Goal: Task Accomplishment & Management: Manage account settings

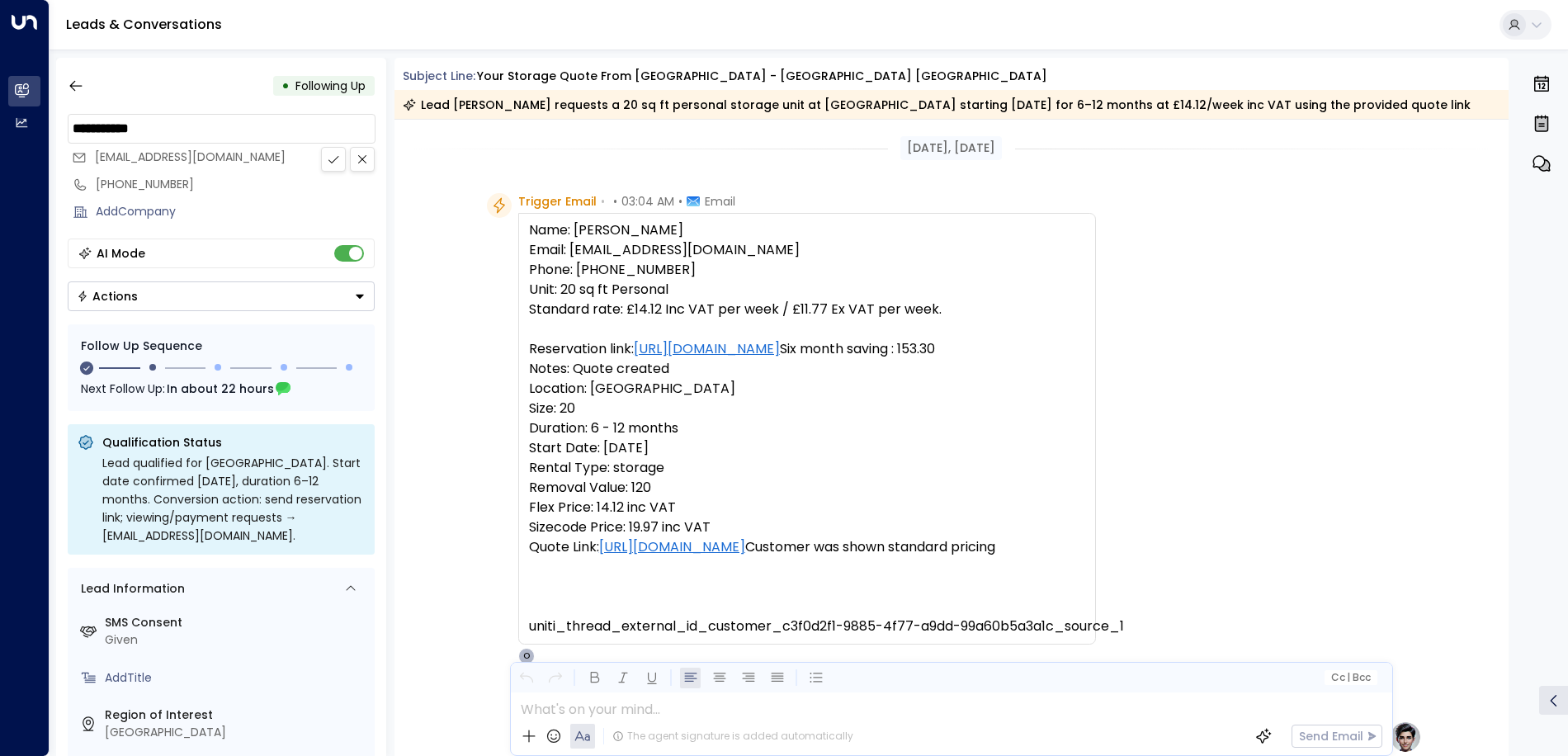
scroll to position [1227, 0]
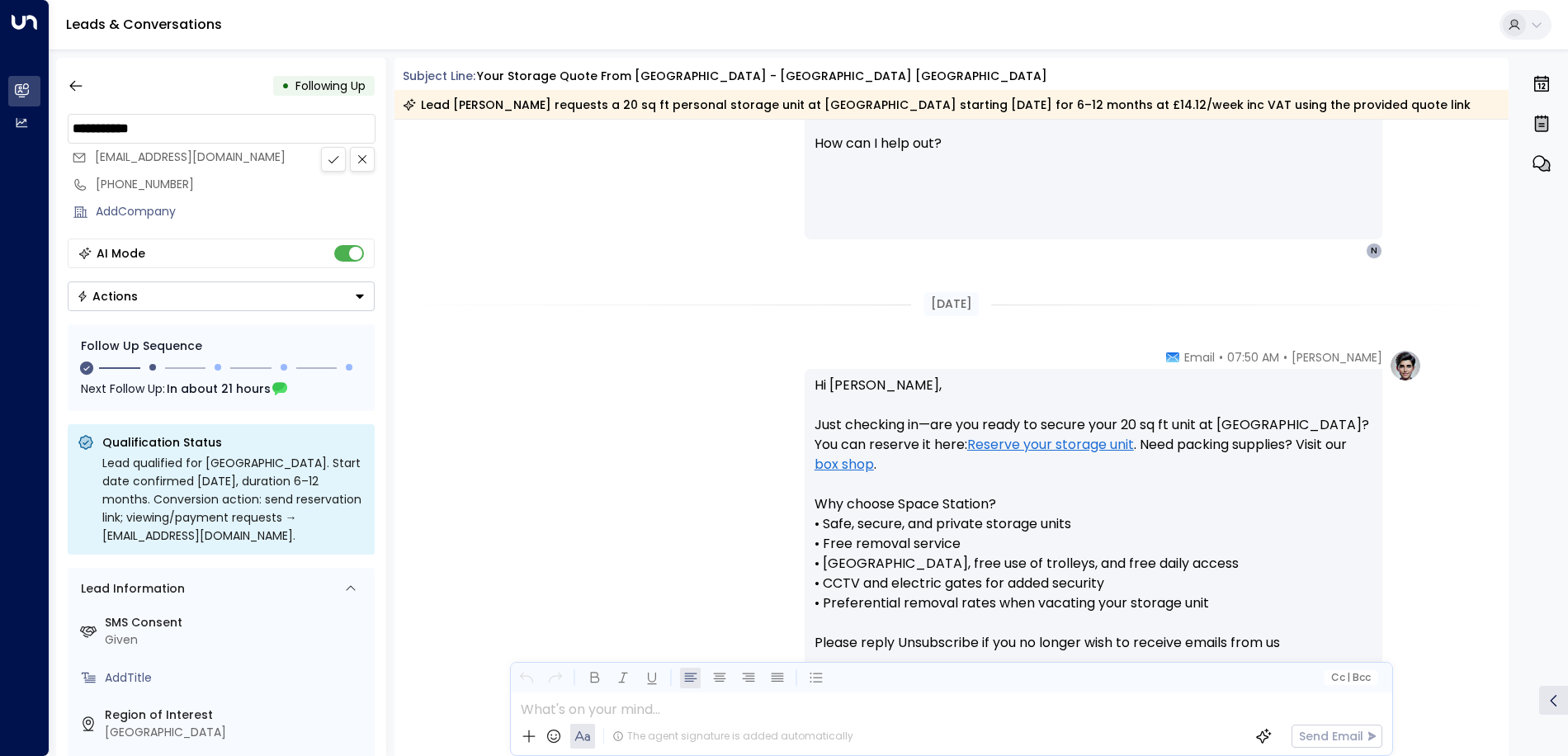
drag, startPoint x: 206, startPoint y: 128, endPoint x: 56, endPoint y: 121, distance: 150.2
click at [56, 121] on div "**********" at bounding box center [221, 406] width 331 height 698
click at [70, 89] on icon "button" at bounding box center [76, 86] width 16 height 16
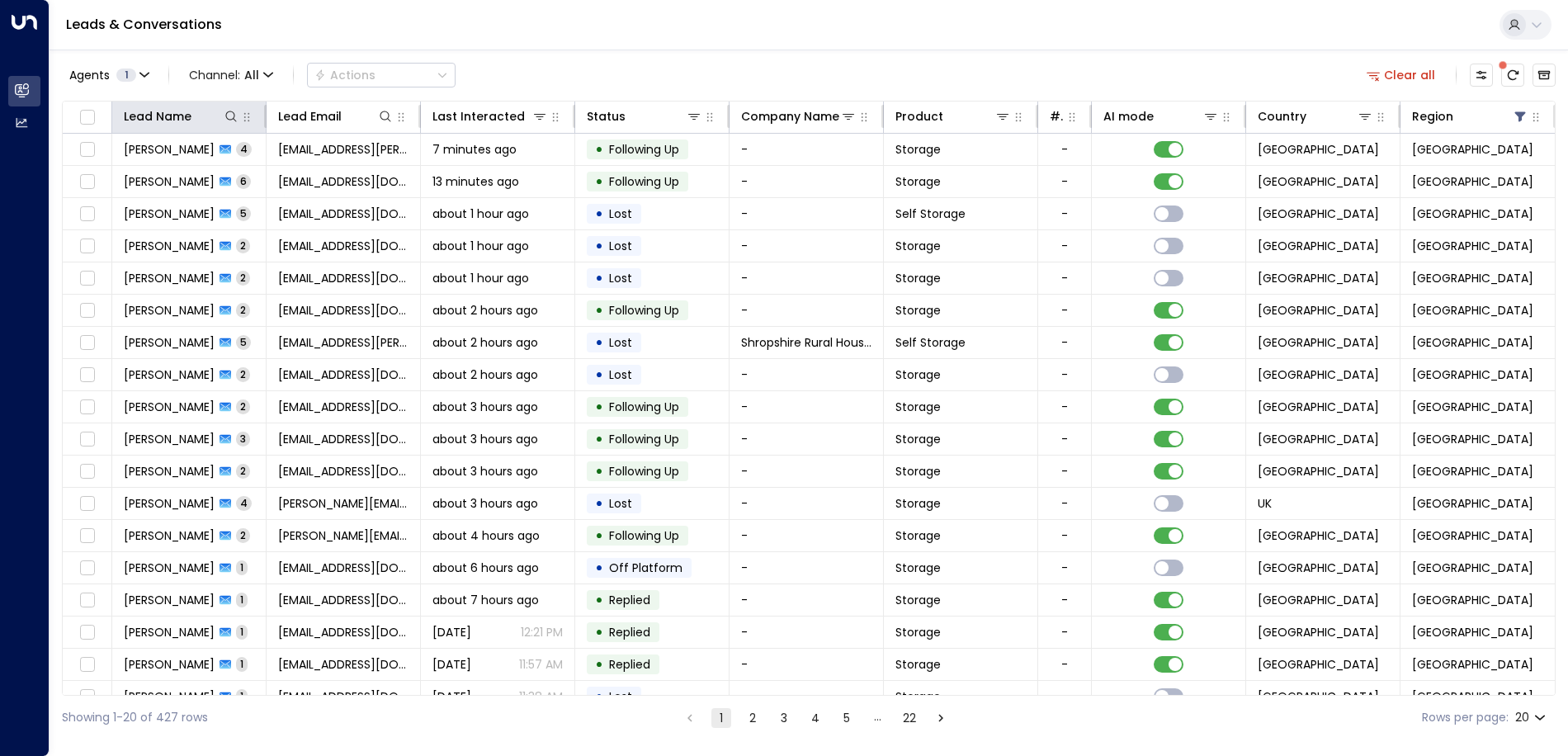
click at [237, 127] on th "Lead Name" at bounding box center [189, 117] width 154 height 32
click at [228, 121] on icon at bounding box center [231, 116] width 13 height 13
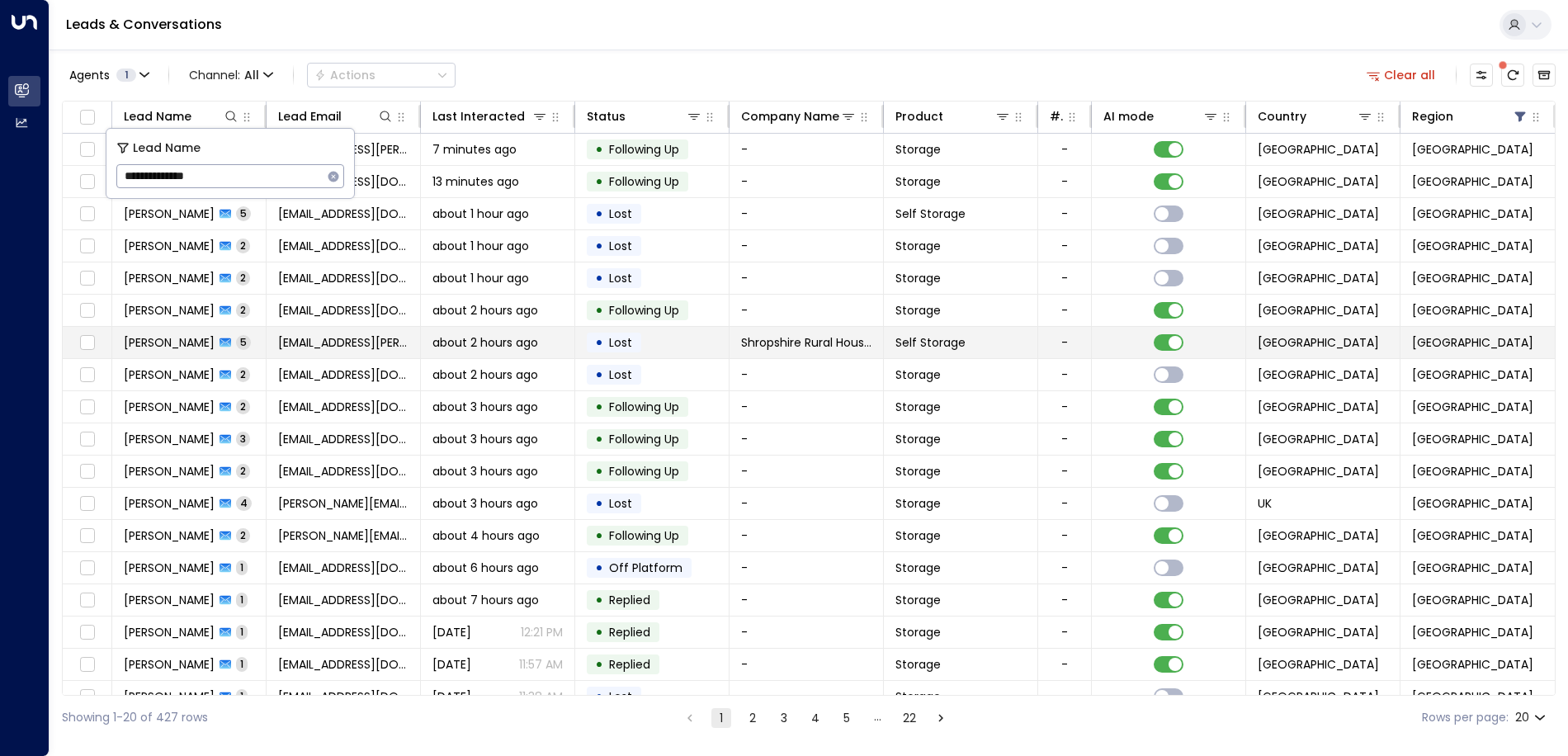
type input "**********"
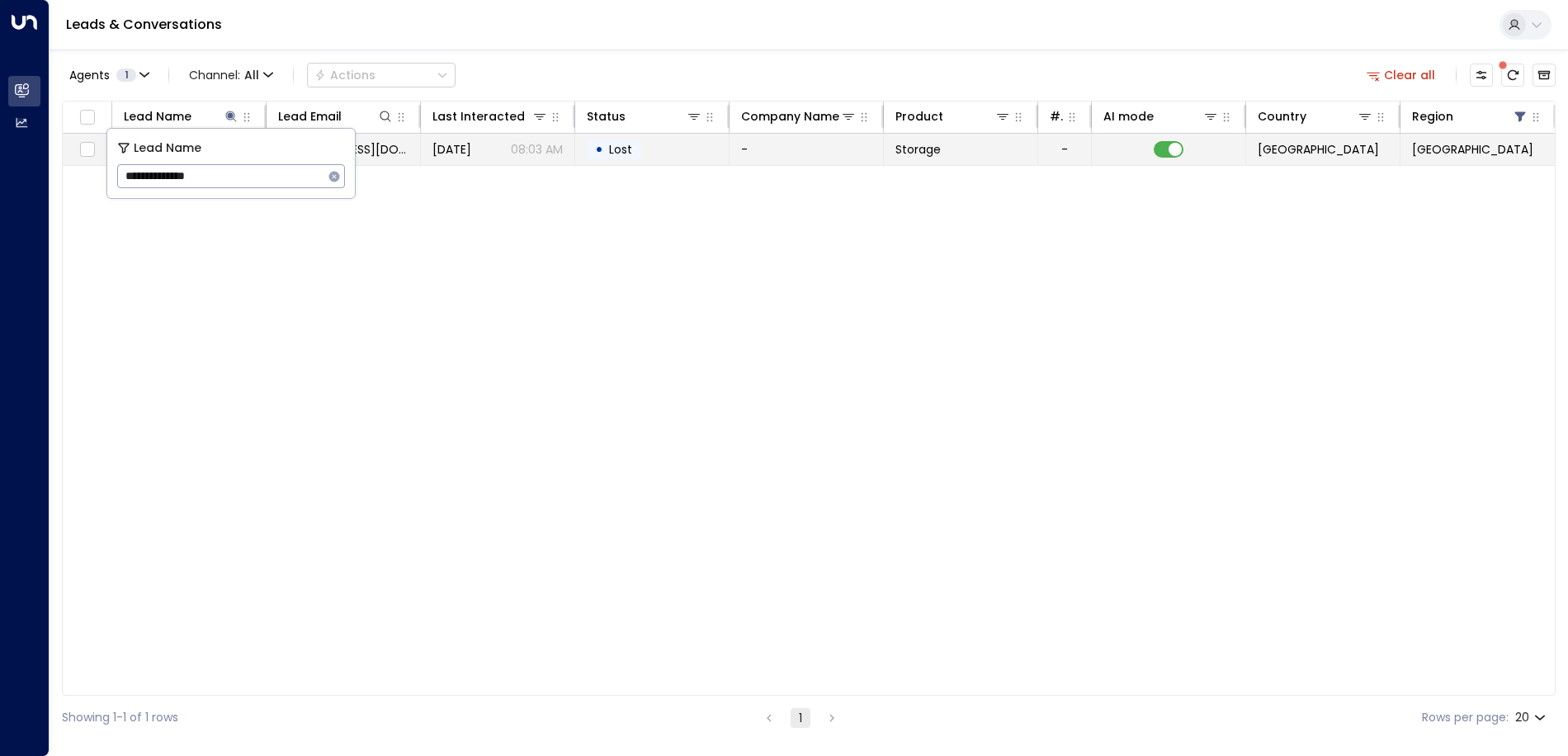
click at [666, 159] on td "• Lost" at bounding box center [652, 149] width 154 height 31
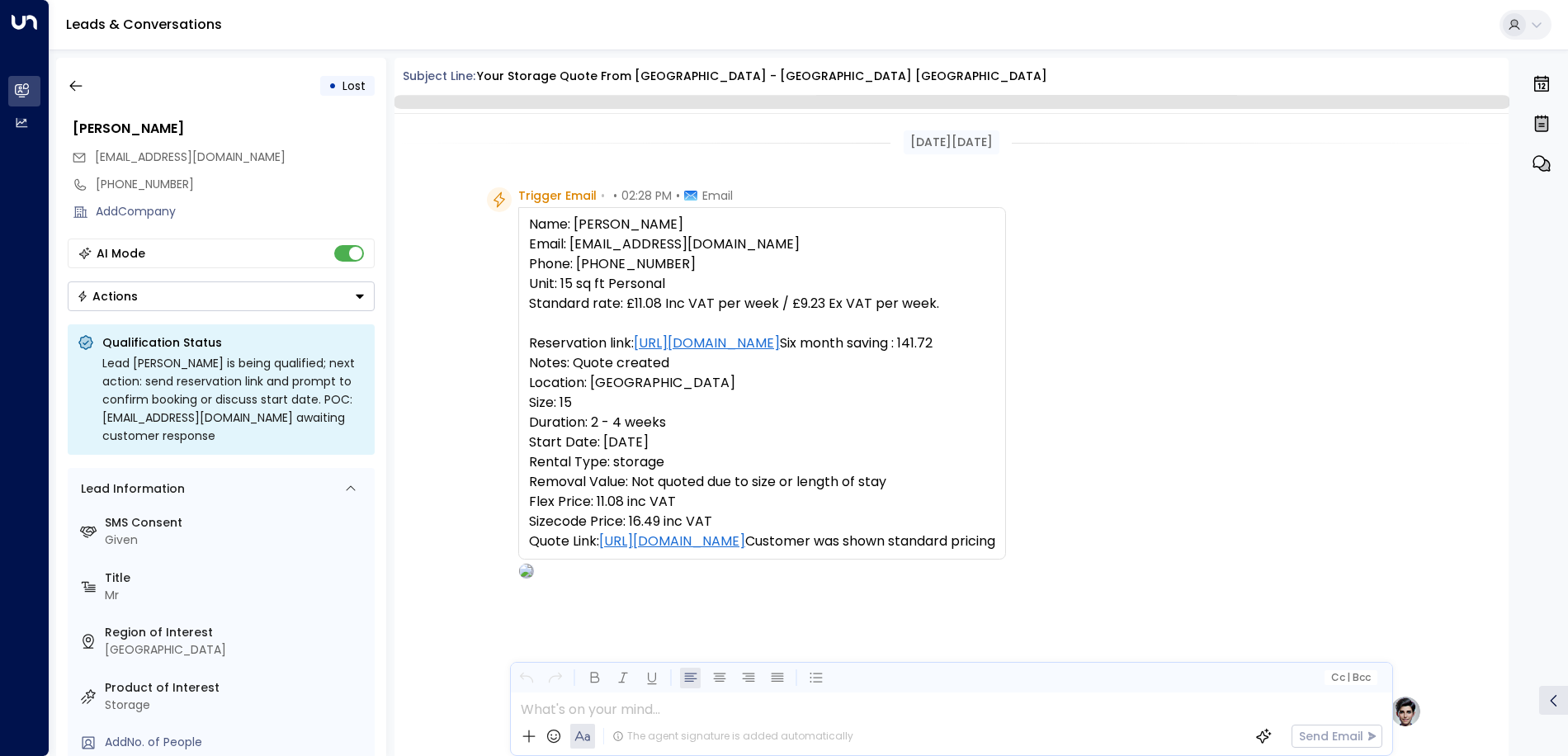
scroll to position [1341, 0]
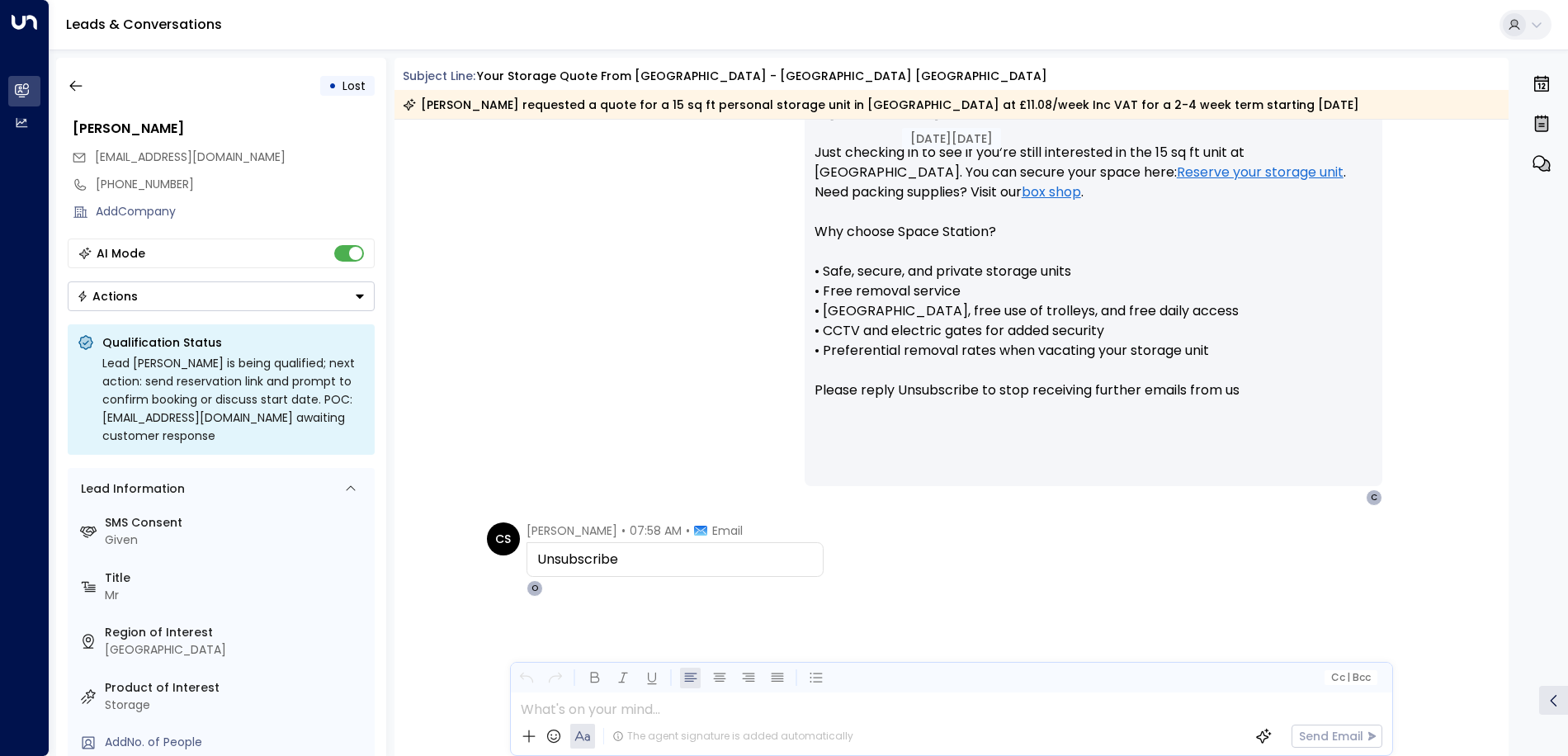
click at [640, 556] on div "Unsubscribe" at bounding box center [675, 560] width 276 height 20
drag, startPoint x: 638, startPoint y: 561, endPoint x: 520, endPoint y: 560, distance: 118.0
click at [520, 560] on div "CS [PERSON_NAME] • 07:58 AM • Email Unsubscribe O" at bounding box center [655, 559] width 337 height 74
drag, startPoint x: 520, startPoint y: 560, endPoint x: 570, endPoint y: 555, distance: 50.2
copy div "Unsubscribe"
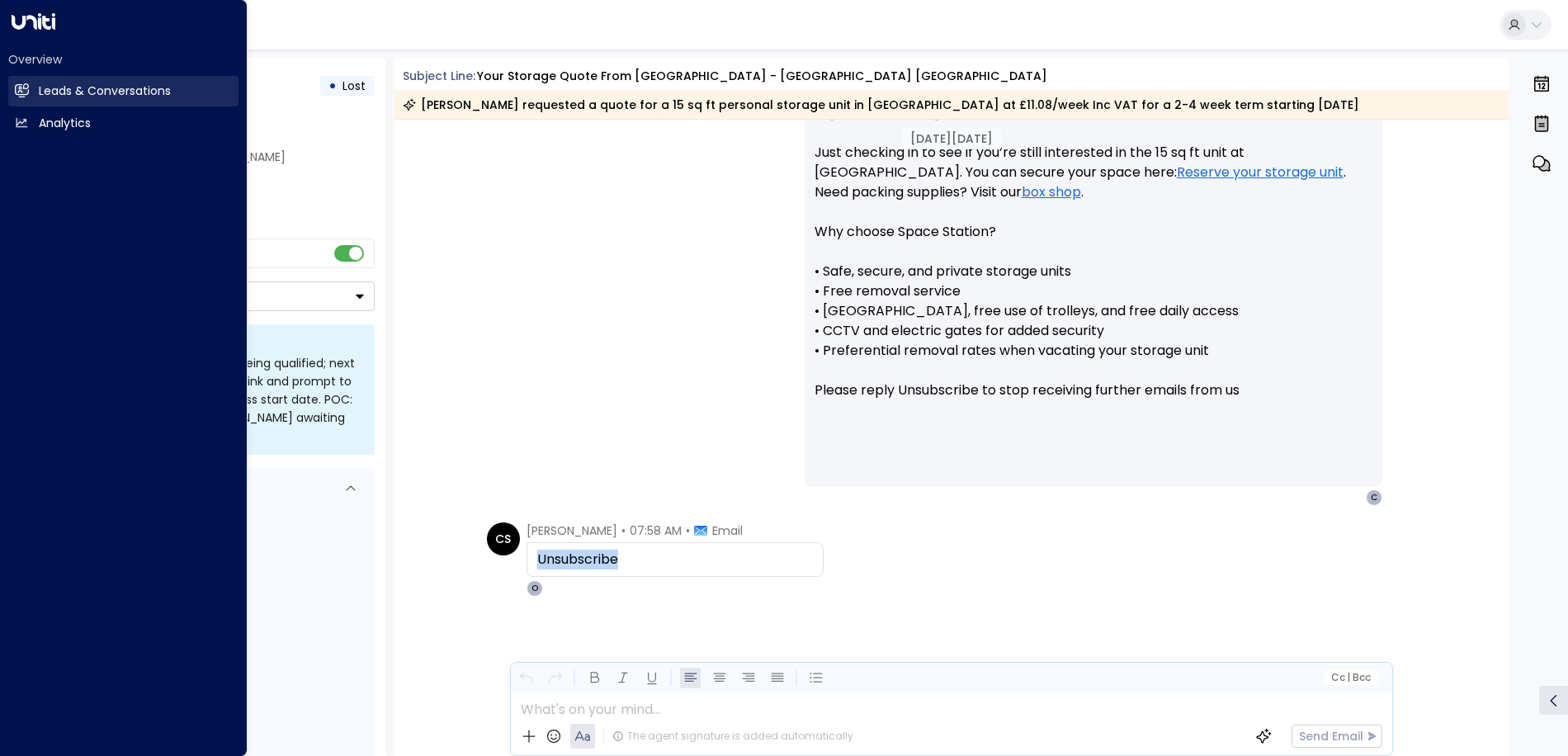
click at [20, 86] on icon at bounding box center [22, 89] width 13 height 10
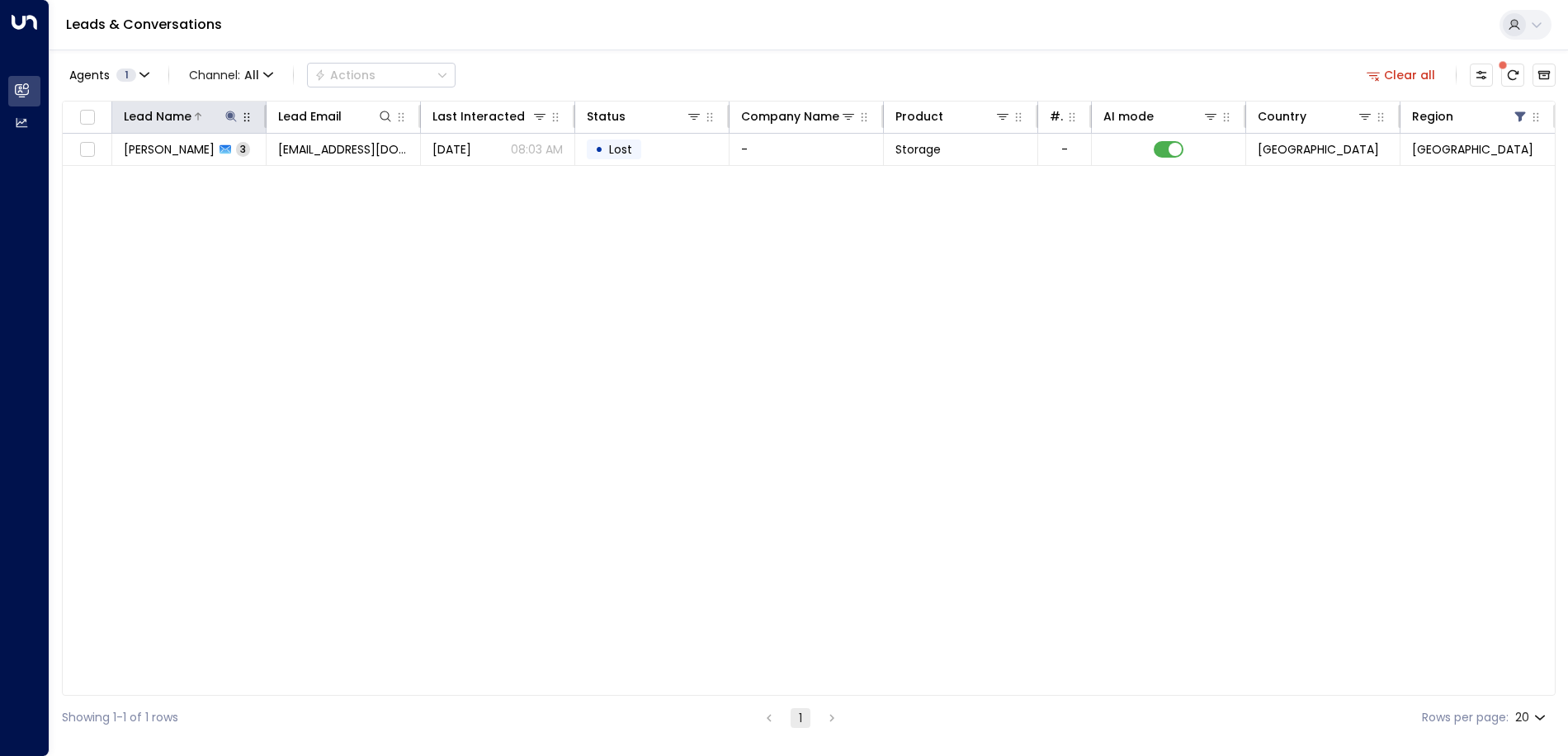
click at [229, 123] on button at bounding box center [231, 116] width 16 height 16
click at [334, 178] on icon "button" at bounding box center [335, 176] width 11 height 11
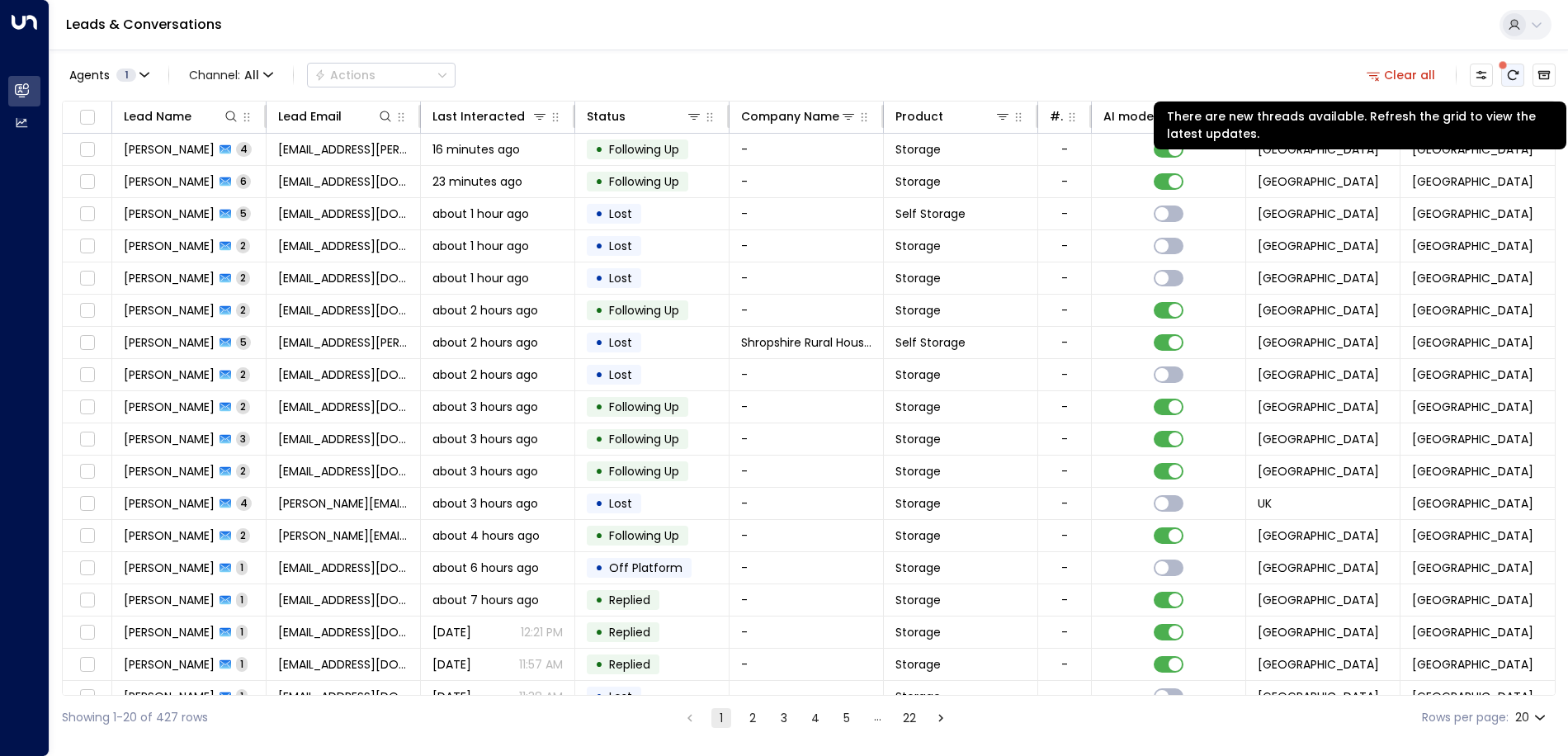
click at [1515, 77] on icon "There are new threads available. Refresh the grid to view the latest updates." at bounding box center [1513, 75] width 13 height 13
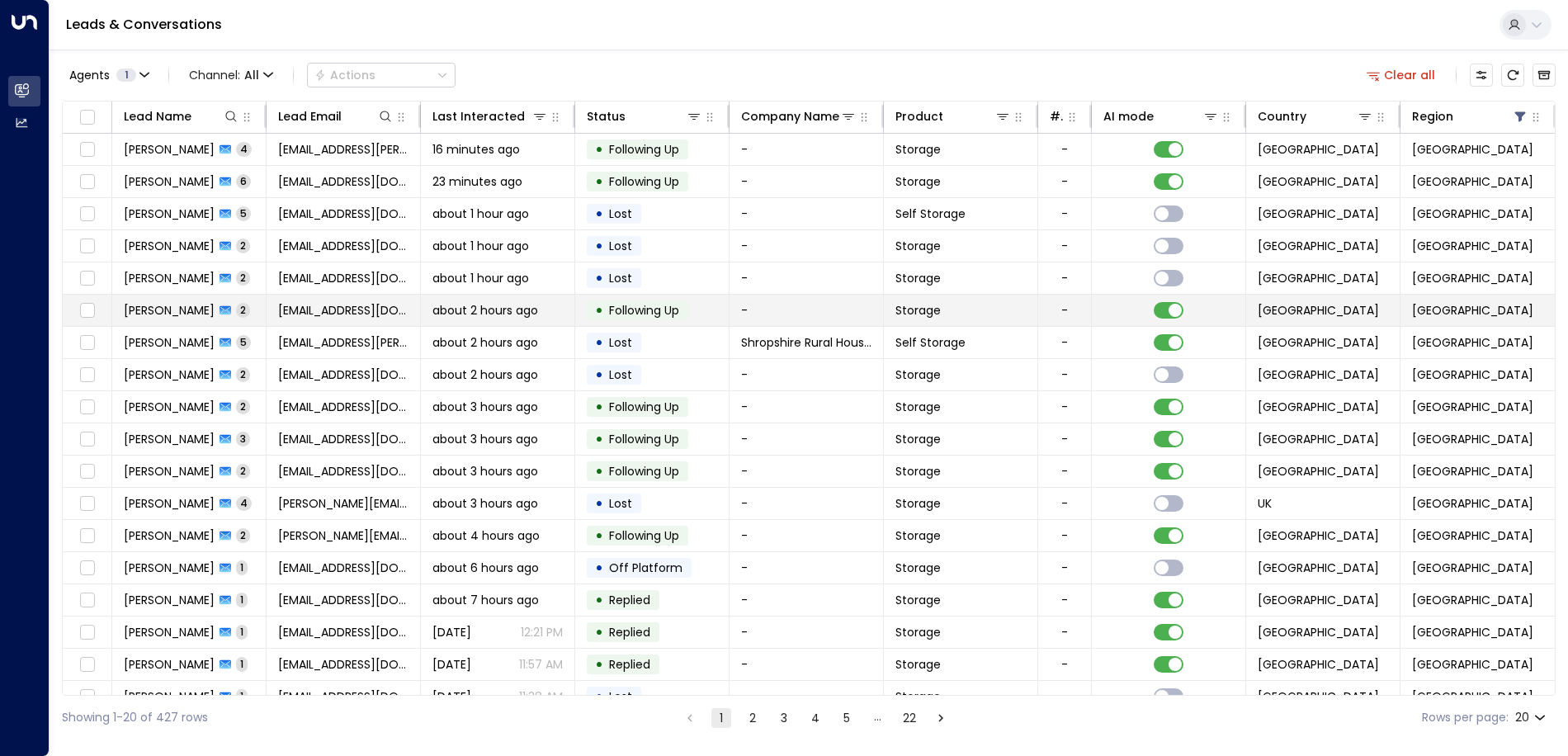
click at [501, 318] on span "about 2 hours ago" at bounding box center [486, 310] width 106 height 16
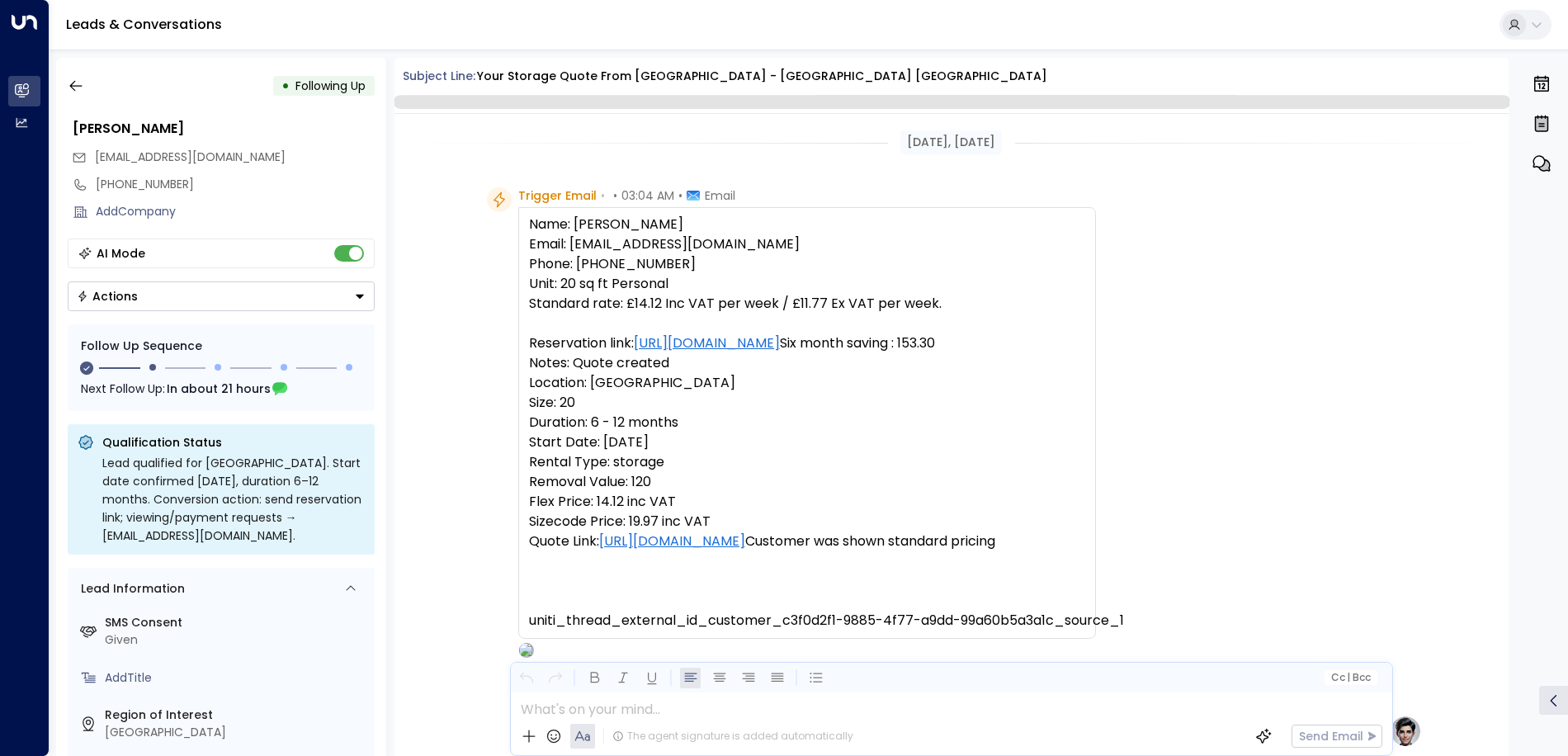
scroll to position [1370, 0]
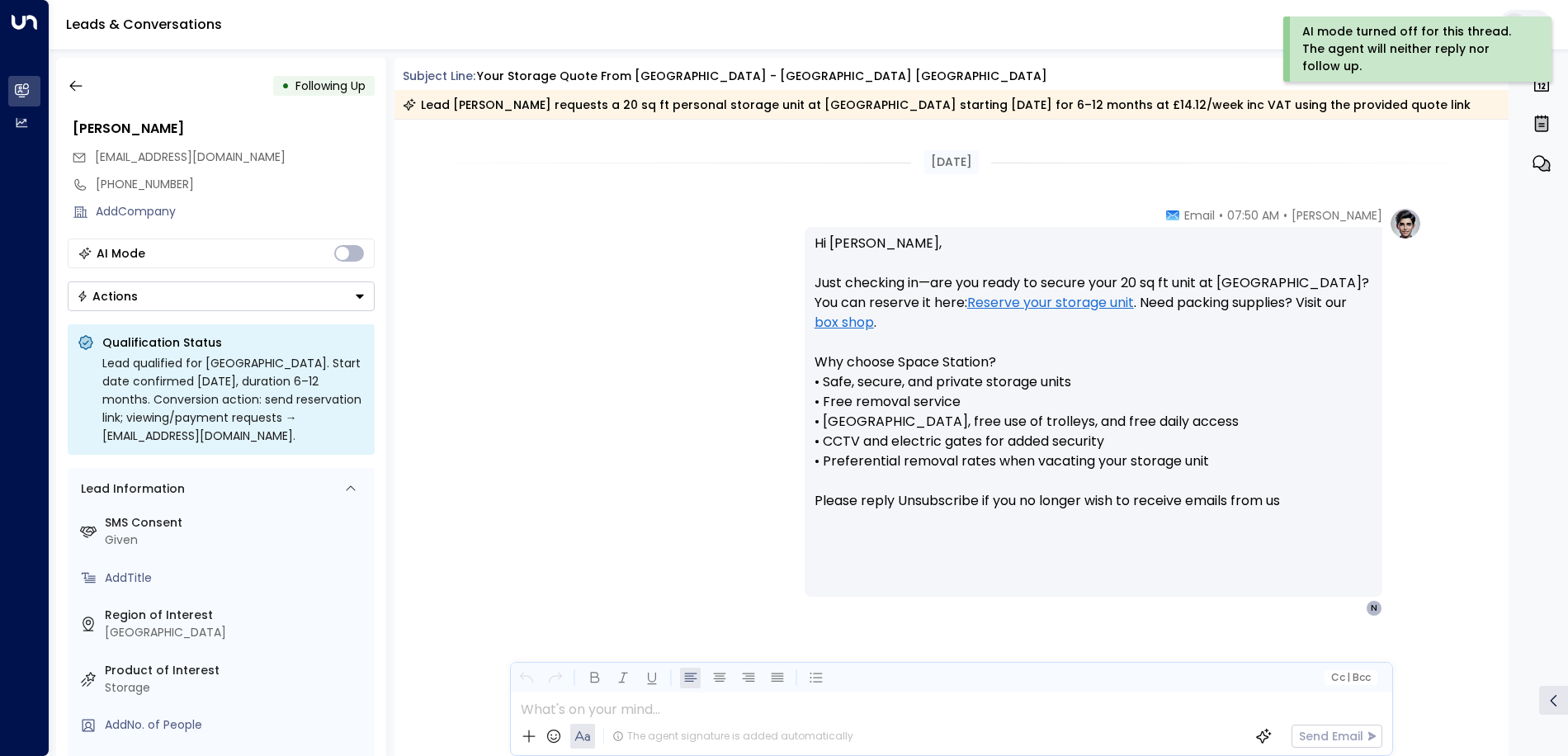
click at [356, 294] on icon "Button group with a nested menu" at bounding box center [360, 296] width 12 height 12
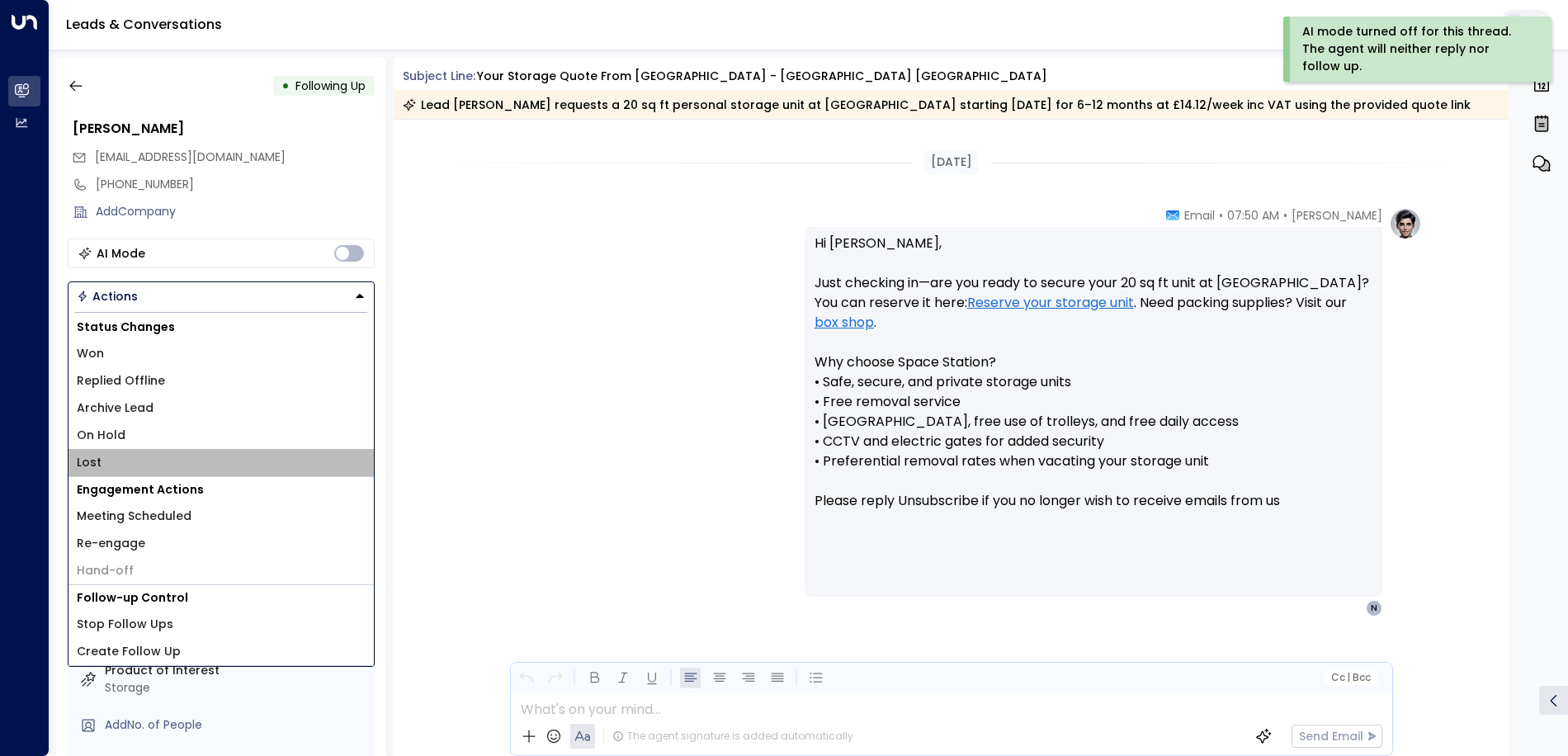
click at [113, 469] on li "Lost" at bounding box center [221, 463] width 305 height 27
